Goal: Information Seeking & Learning: Learn about a topic

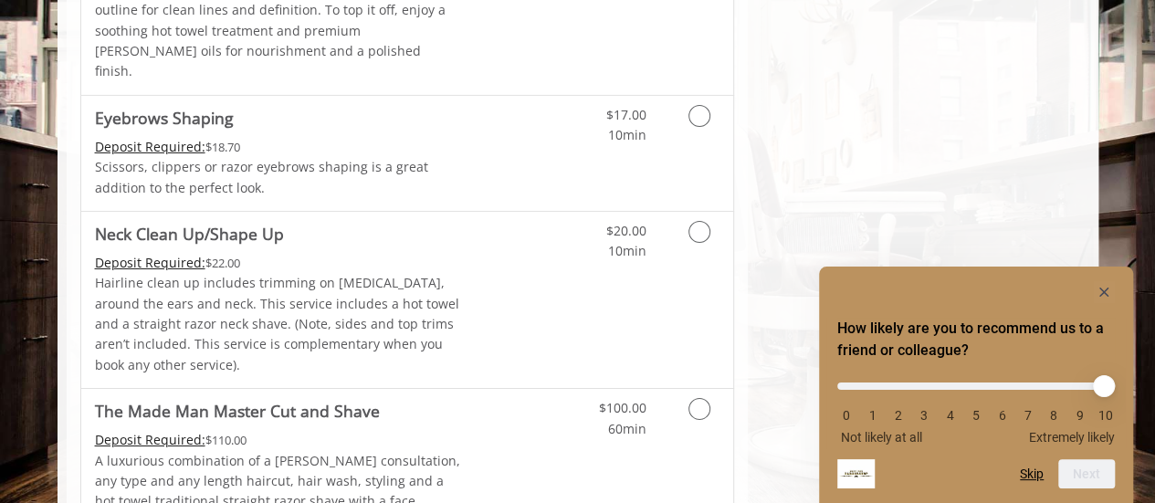
scroll to position [3119, 0]
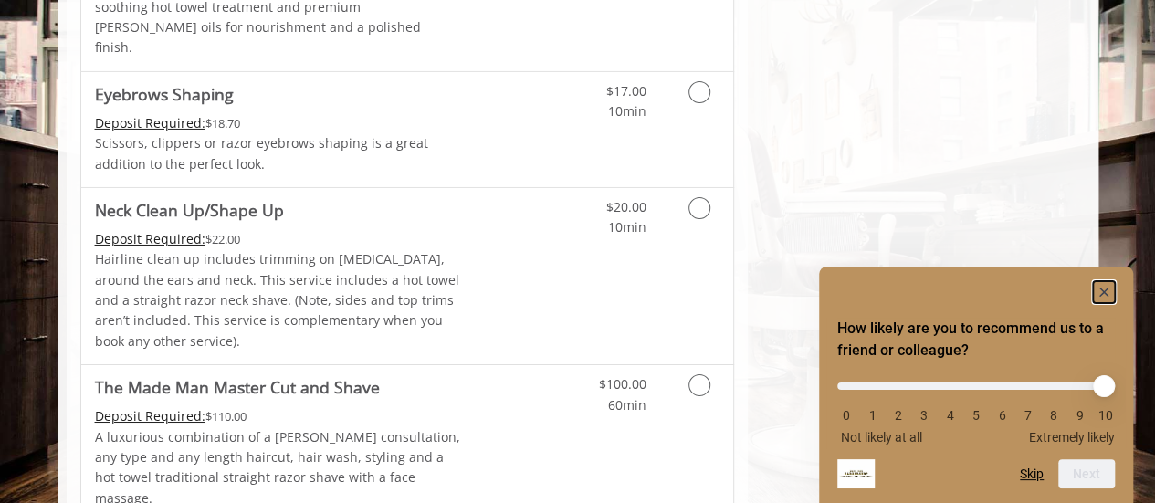
click at [1094, 282] on rect "Hide survey" at bounding box center [1104, 292] width 22 height 22
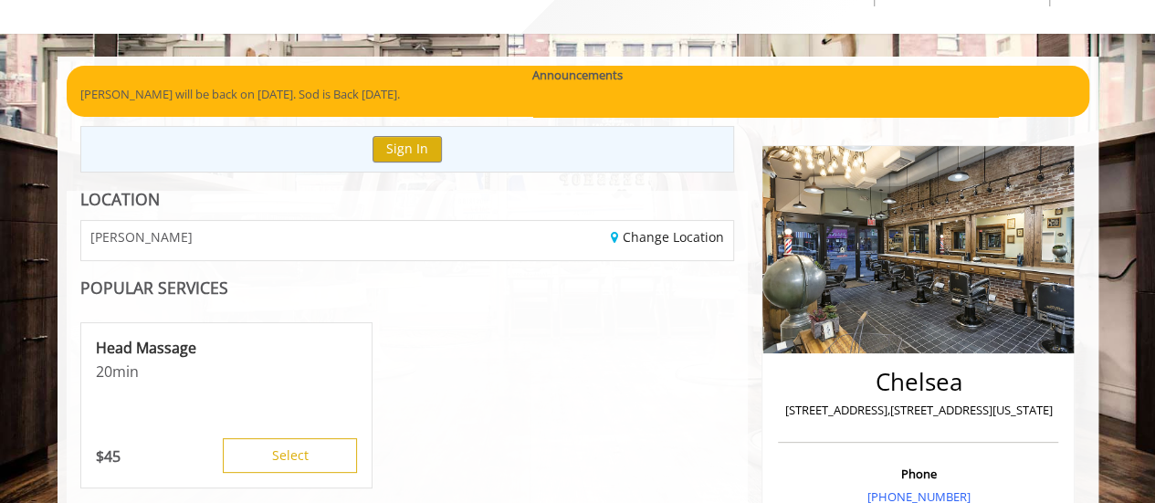
scroll to position [78, 0]
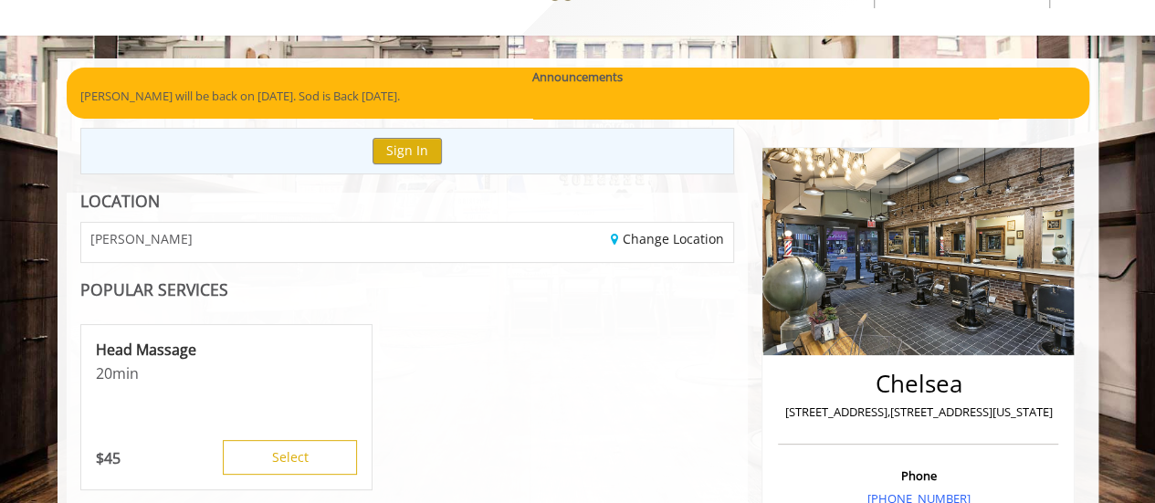
click at [289, 91] on p "[PERSON_NAME] will be back on [DATE]. Sod is Back [DATE]." at bounding box center [577, 96] width 995 height 19
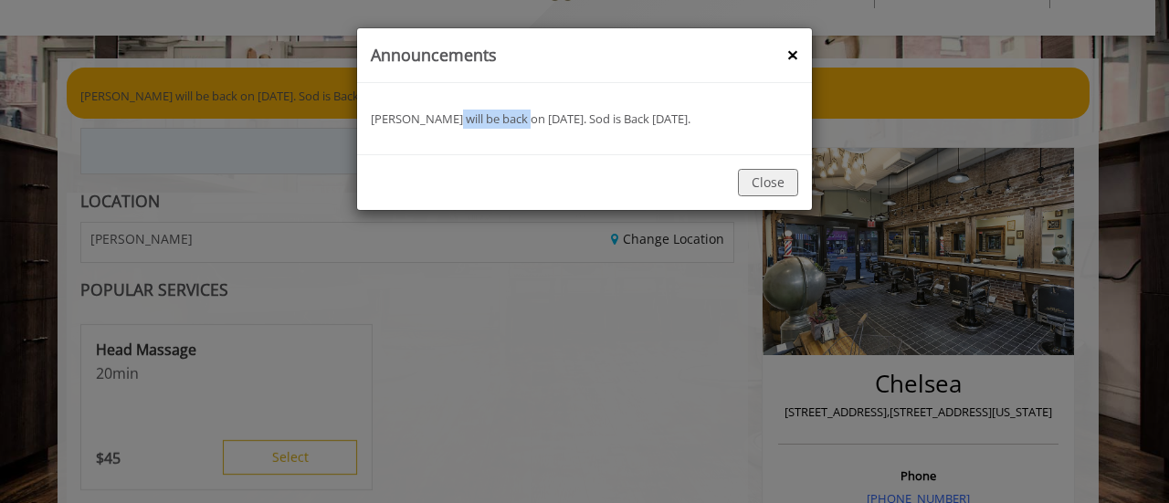
drag, startPoint x: 439, startPoint y: 123, endPoint x: 526, endPoint y: 125, distance: 86.8
click at [526, 125] on p "Yassine will be back on September 4th. Sod is Back August 24th." at bounding box center [584, 119] width 427 height 19
click at [781, 186] on button "Close" at bounding box center [768, 182] width 60 height 26
